Goal: Navigation & Orientation: Go to known website

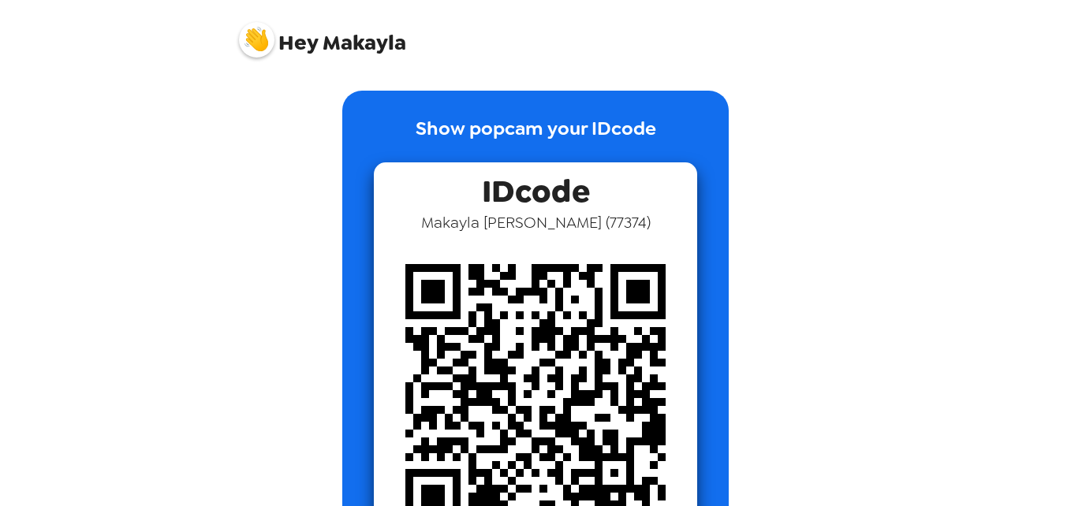
scroll to position [97, 0]
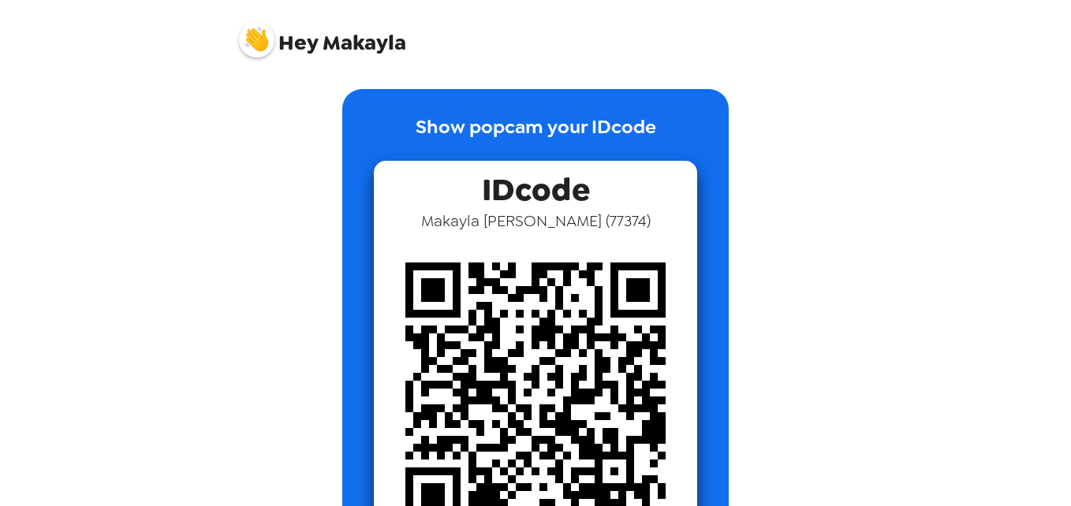
scroll to position [2, 0]
